Goal: Transaction & Acquisition: Purchase product/service

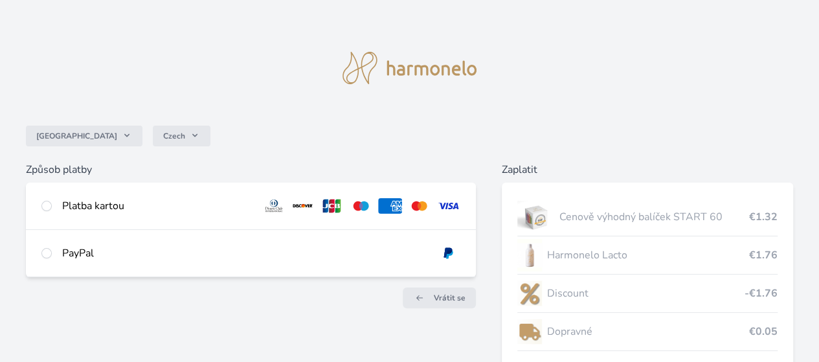
click at [228, 200] on div "Platba kartou" at bounding box center [157, 206] width 190 height 16
radio input "true"
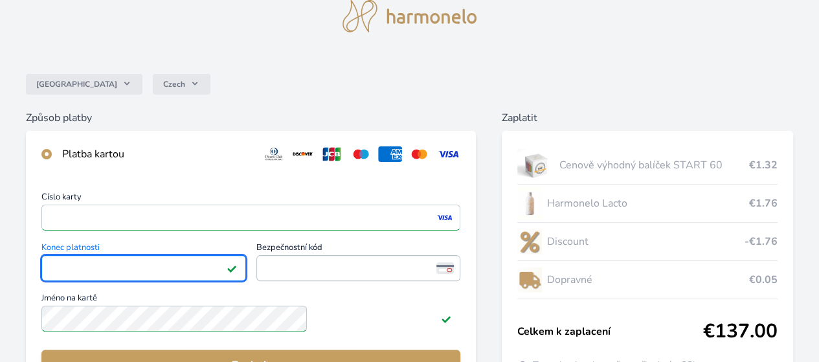
scroll to position [78, 0]
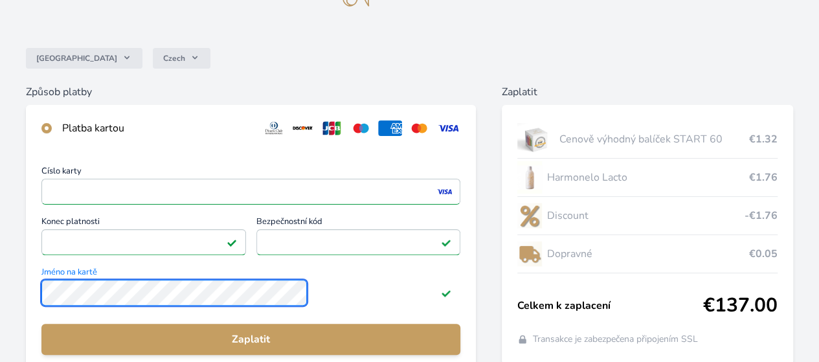
click at [109, 283] on div "Česko Czech Způsob platby Platba kartou Číslo karty <p>Your browser does not su…" at bounding box center [409, 211] width 819 height 579
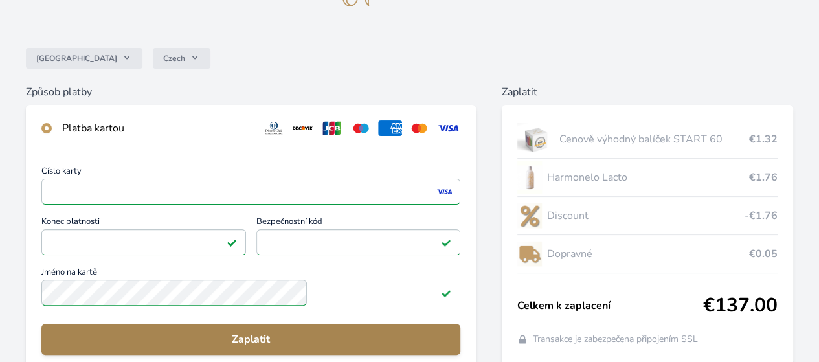
click at [239, 340] on button "Zaplatit" at bounding box center [250, 339] width 419 height 31
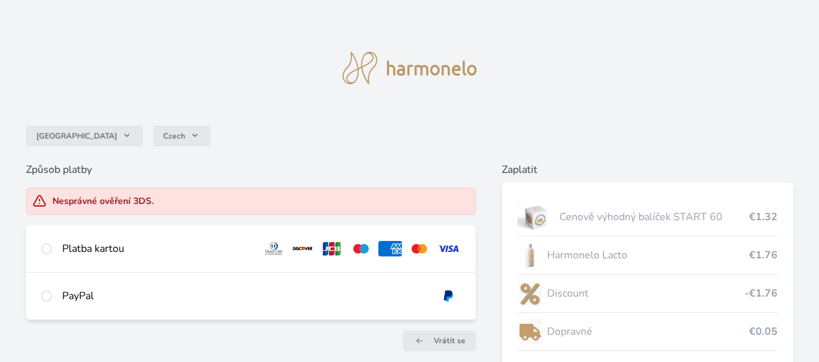
click at [184, 242] on div "Platba kartou" at bounding box center [251, 248] width 450 height 47
radio input "true"
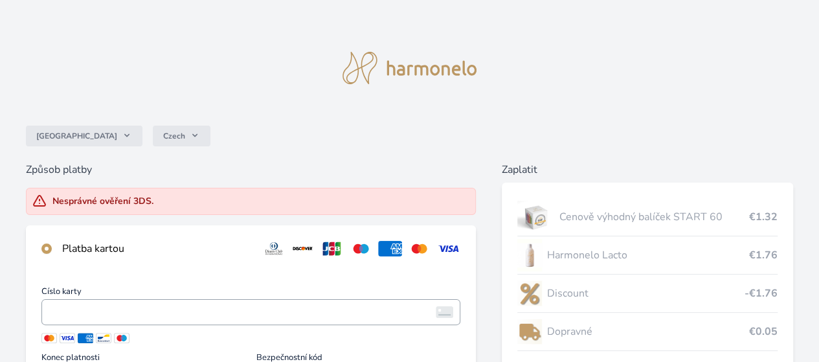
scroll to position [206, 0]
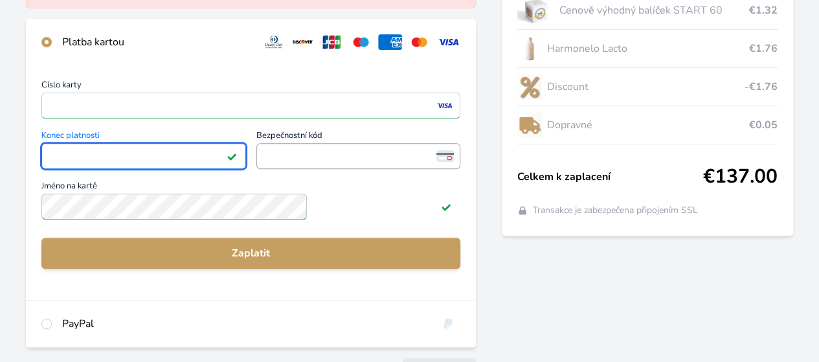
click at [336, 155] on span "<p>Your browser does not support iframes.</p>" at bounding box center [358, 156] width 204 height 26
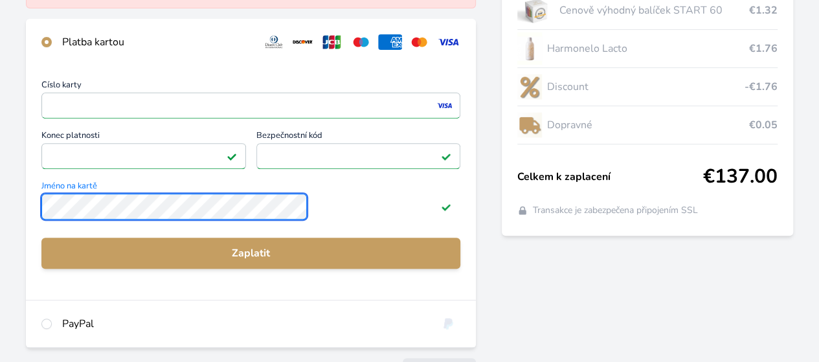
click at [186, 196] on label "Jméno na kartě" at bounding box center [250, 202] width 419 height 40
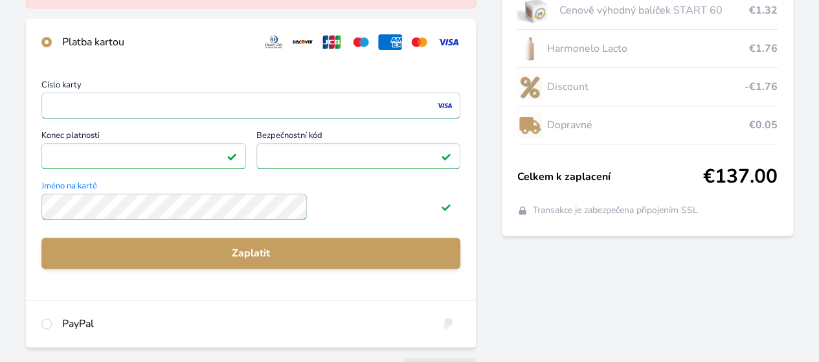
click at [511, 324] on div "Zaplatit Cenově výhodný balíček START 60 €1.32 Harmonelo Lacto €1.76 Discount -…" at bounding box center [646, 172] width 291 height 434
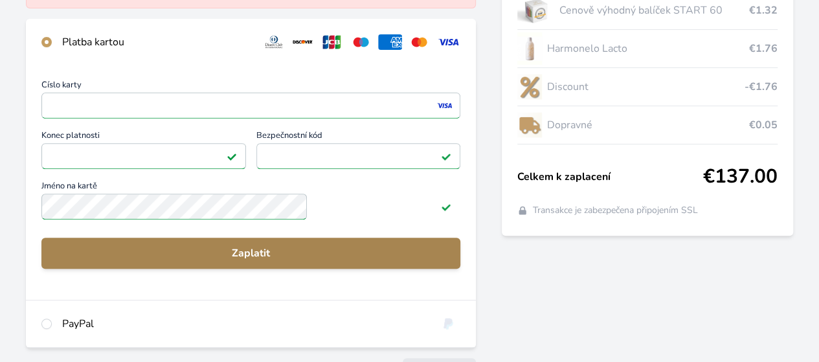
click at [349, 261] on span "Zaplatit" at bounding box center [251, 253] width 398 height 16
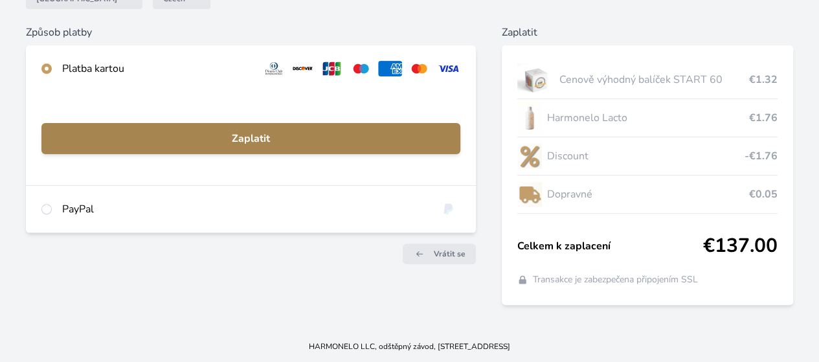
scroll to position [153, 0]
